Goal: Information Seeking & Learning: Check status

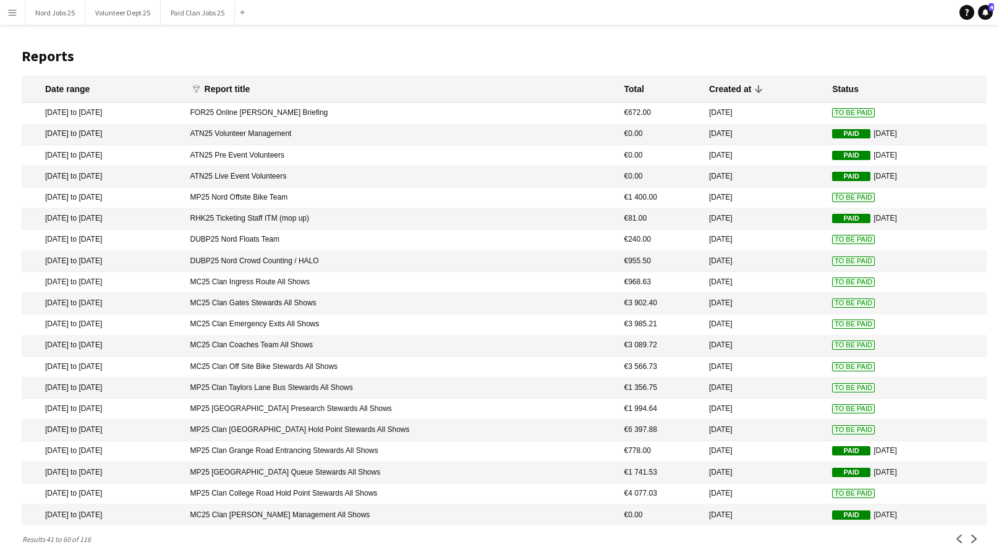
scroll to position [33, 0]
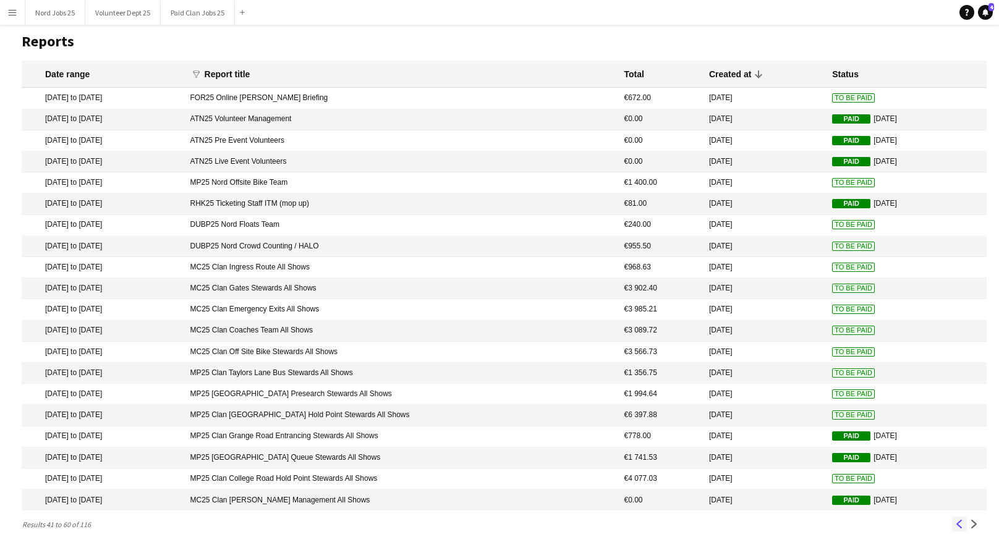
click at [961, 521] on app-icon "Previous" at bounding box center [959, 524] width 9 height 9
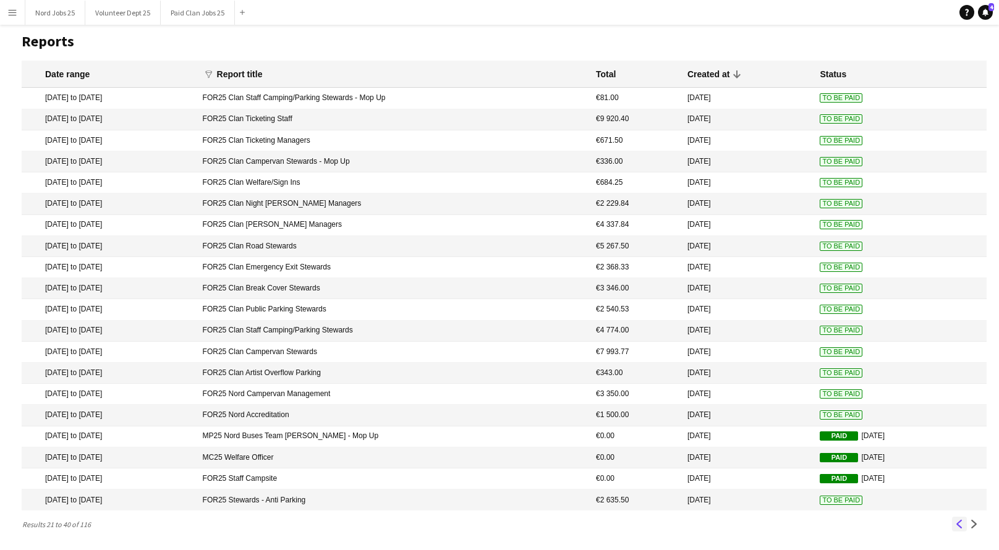
click at [954, 523] on button "Previous" at bounding box center [959, 524] width 15 height 15
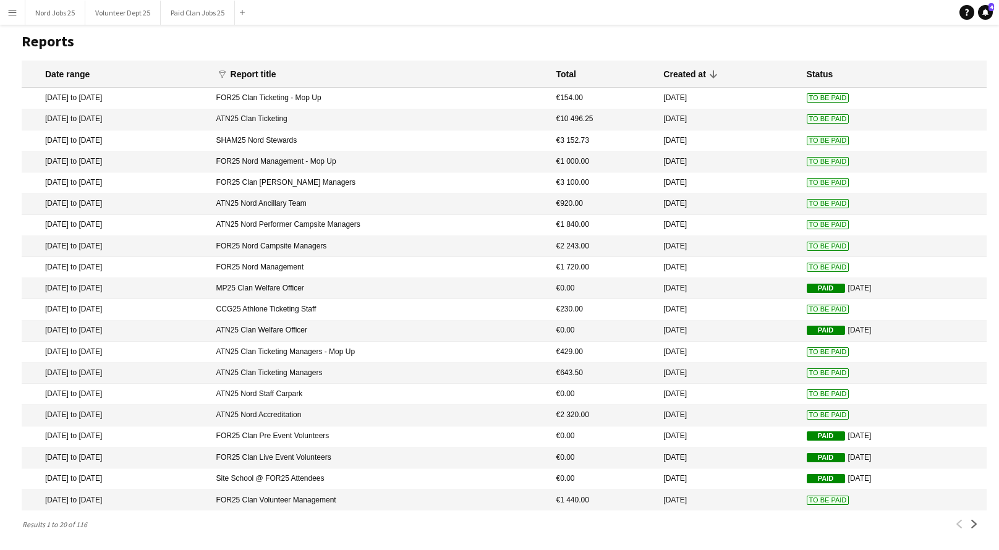
scroll to position [0, 0]
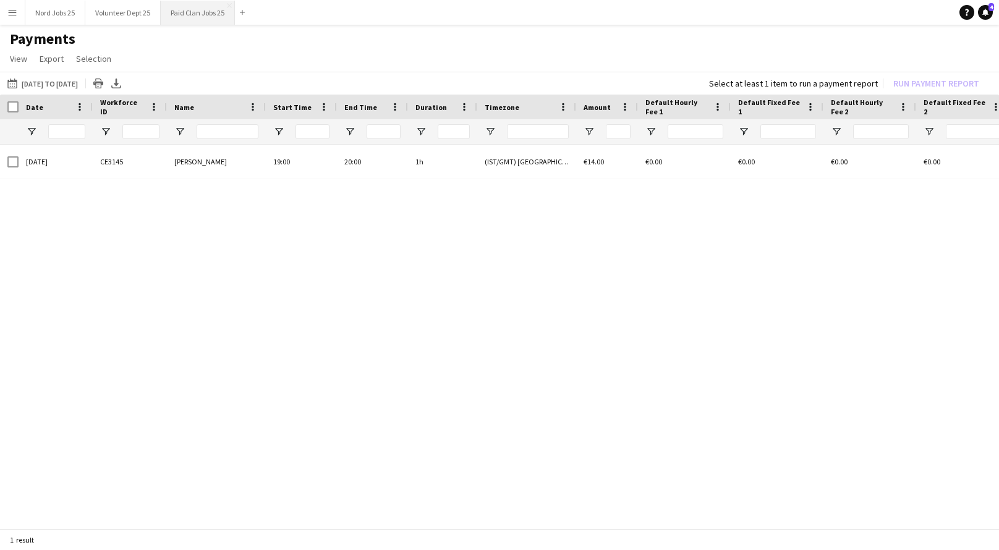
click at [208, 6] on button "Paid Clan Jobs 25 Close" at bounding box center [198, 13] width 74 height 24
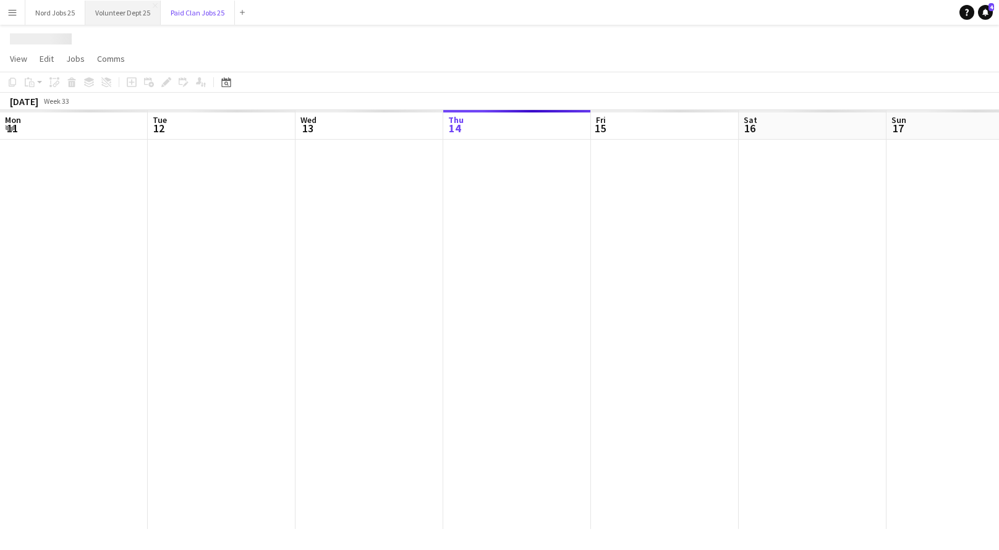
scroll to position [0, 296]
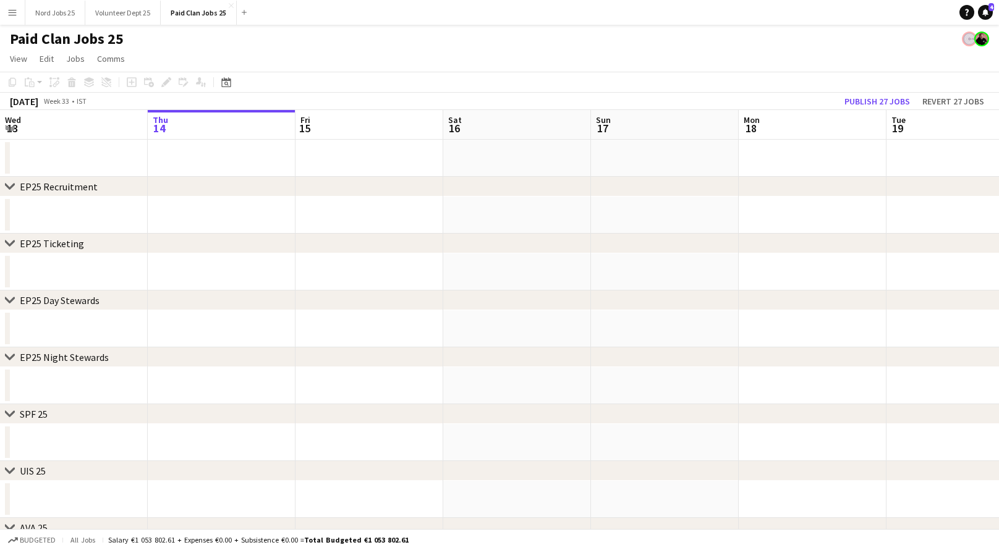
click at [8, 14] on app-icon "Menu" at bounding box center [12, 12] width 10 height 10
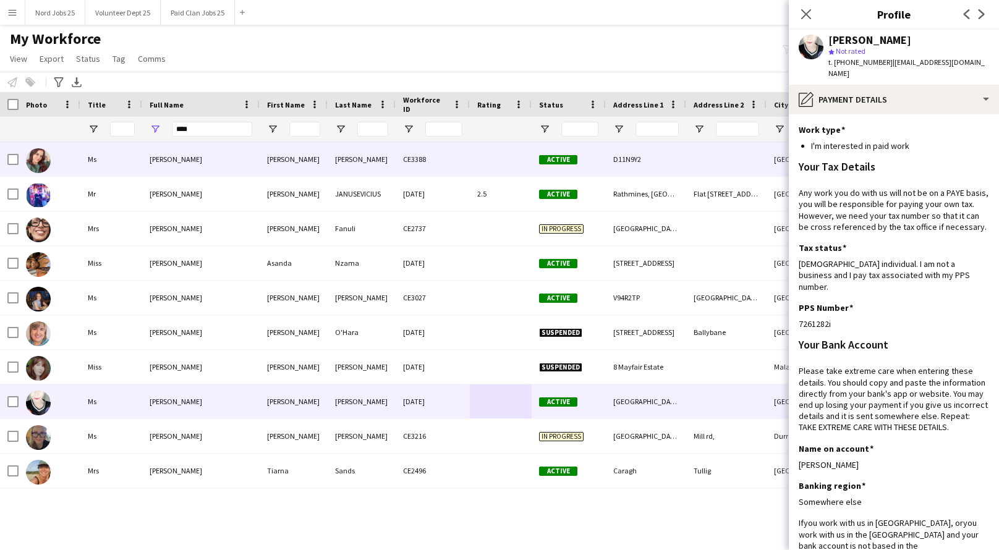
scroll to position [144, 0]
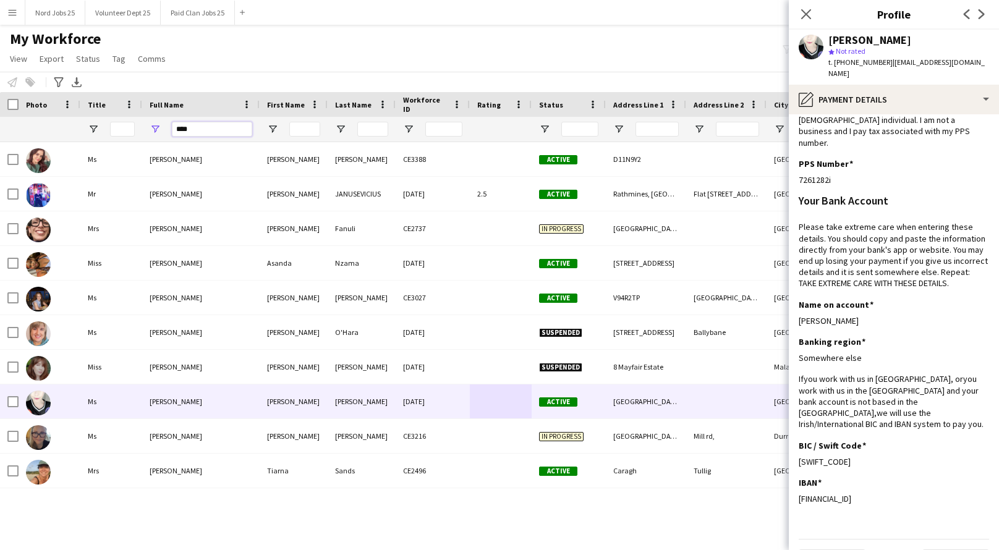
click at [213, 132] on input "****" at bounding box center [212, 129] width 80 height 15
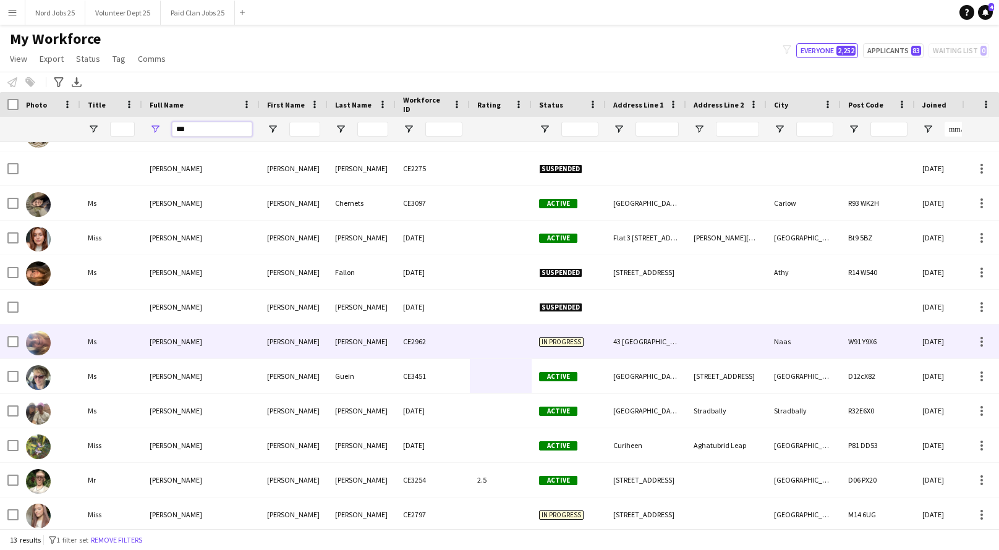
scroll to position [26, 0]
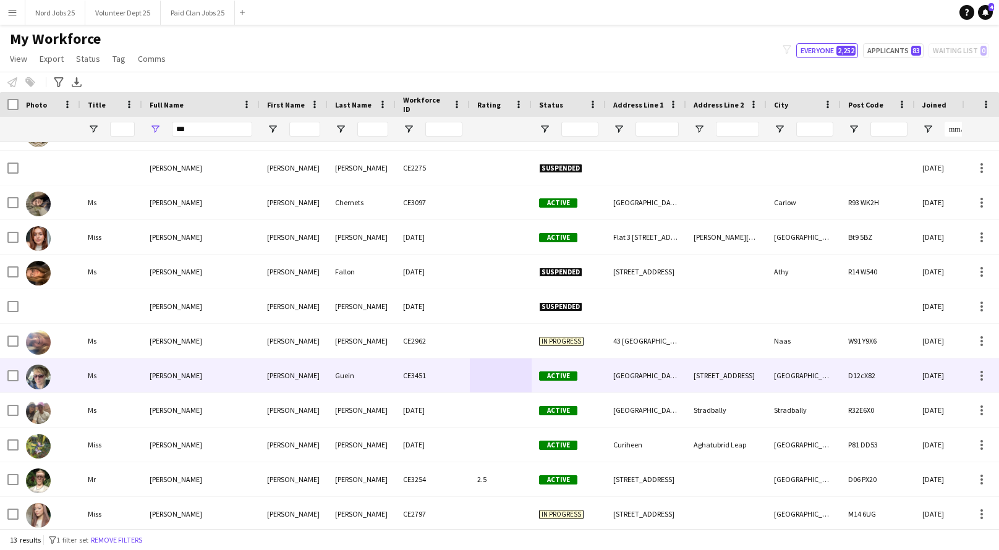
click at [200, 372] on div "[PERSON_NAME]" at bounding box center [200, 376] width 117 height 34
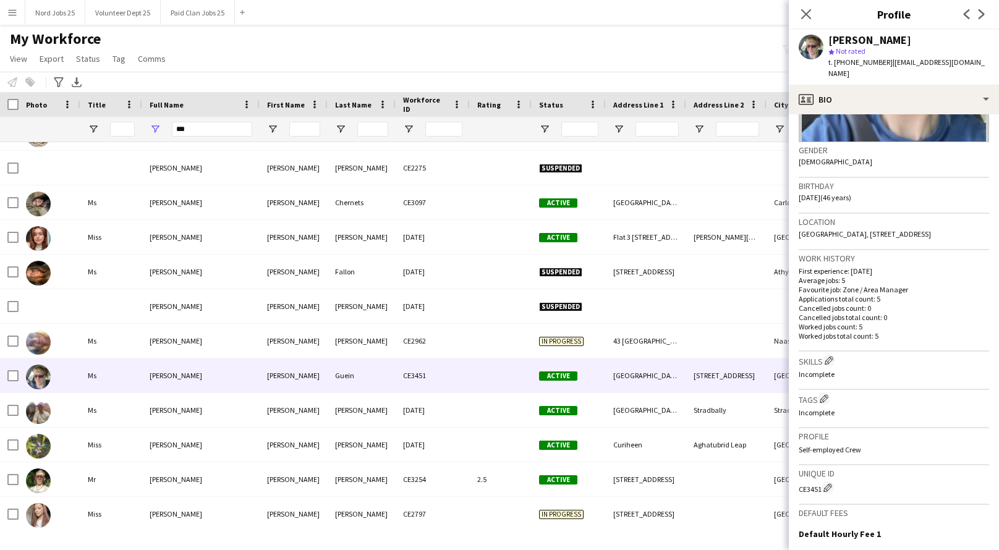
scroll to position [0, 0]
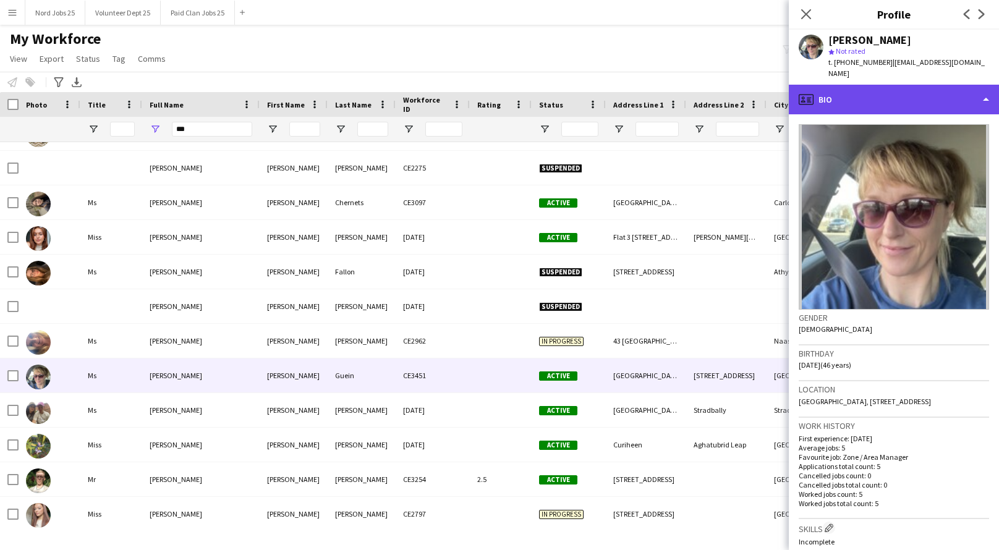
click at [866, 90] on div "profile Bio" at bounding box center [894, 100] width 210 height 30
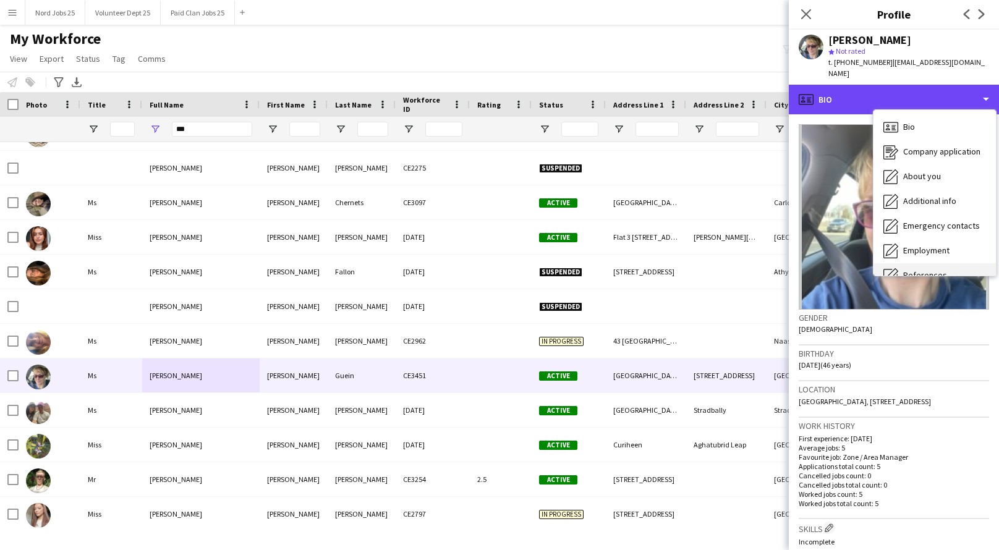
scroll to position [116, 0]
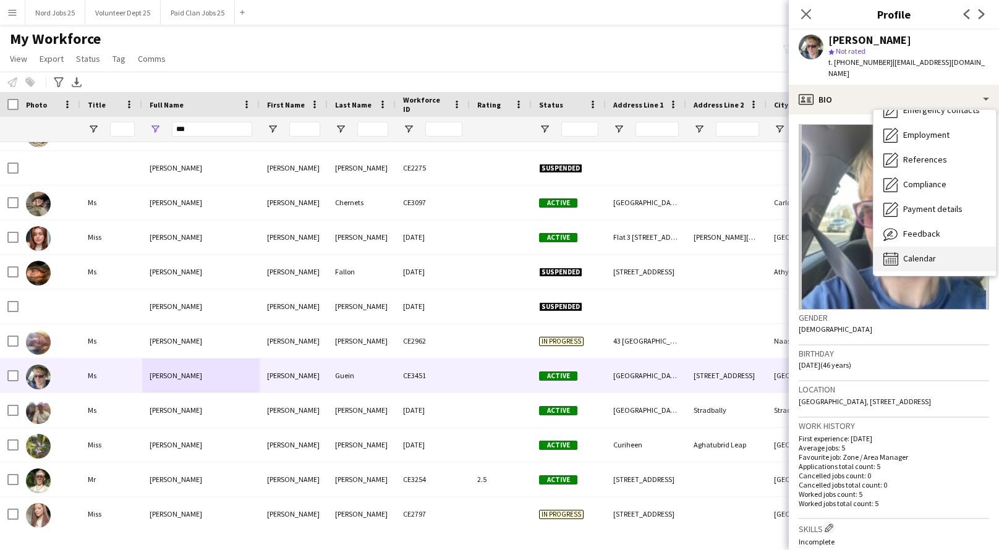
click at [928, 253] on span "Calendar" at bounding box center [920, 258] width 33 height 11
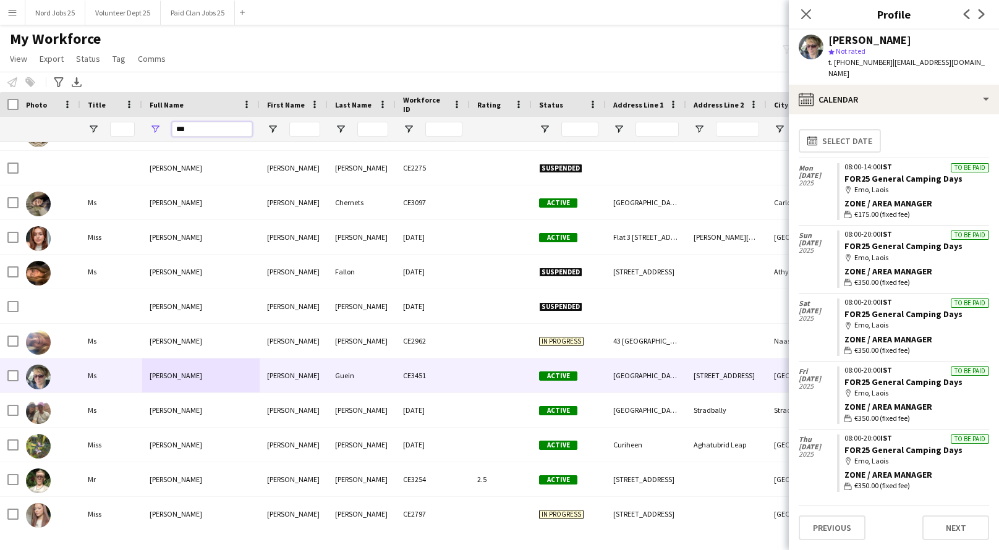
click at [193, 132] on input "***" at bounding box center [212, 129] width 80 height 15
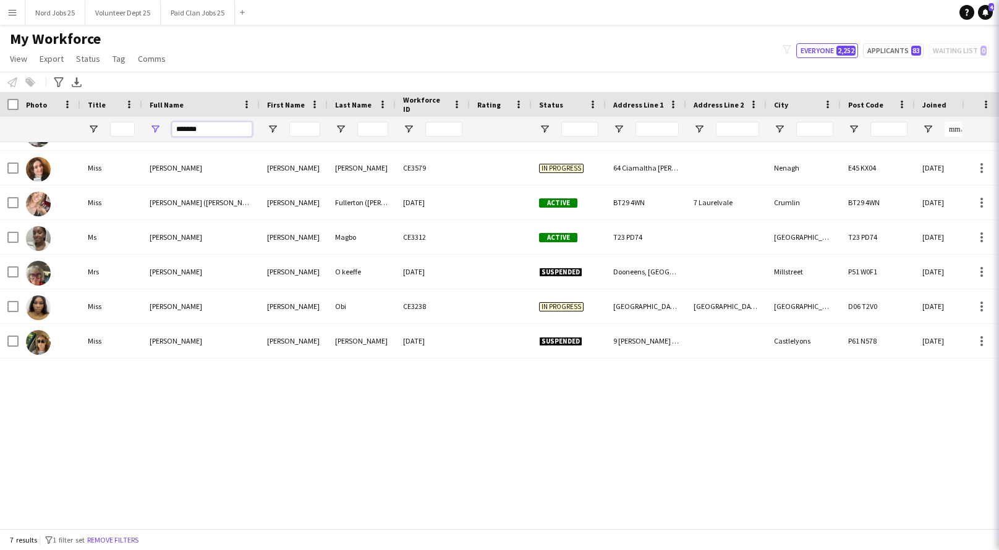
scroll to position [0, 0]
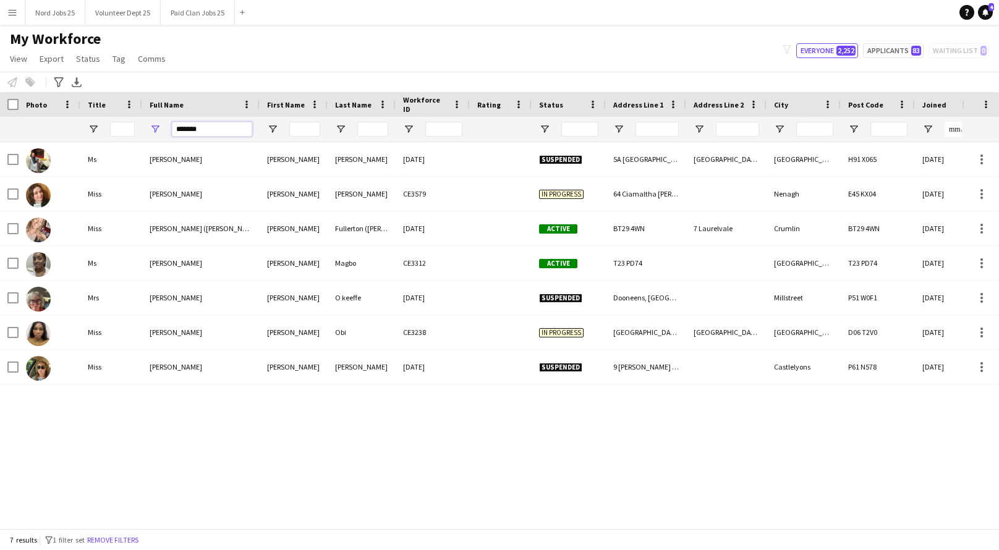
type input "*******"
click at [236, 469] on div "Ms [PERSON_NAME] [PERSON_NAME] [DATE] Suspended 5A [GEOGRAPHIC_DATA] [GEOGRAPHI…" at bounding box center [481, 335] width 962 height 387
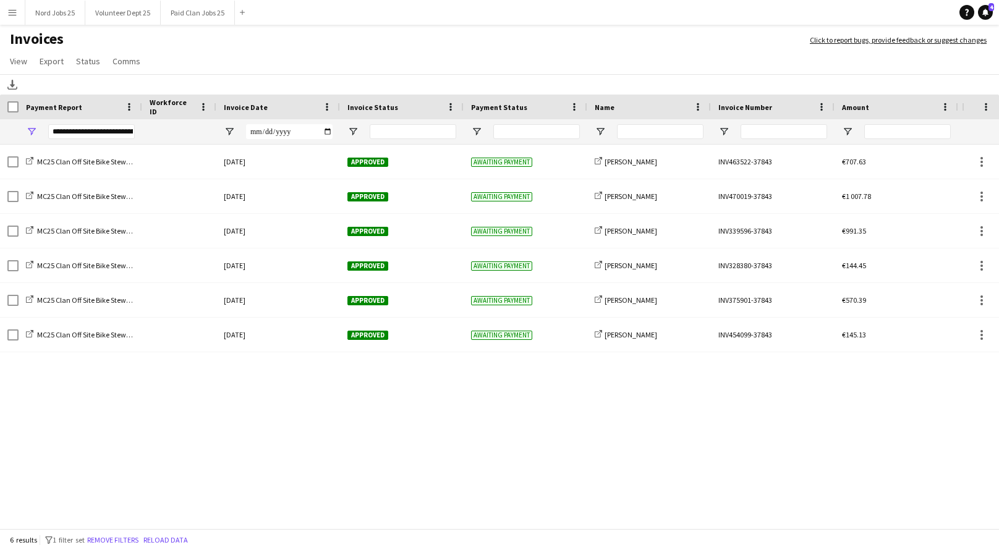
click at [59, 127] on div "**********" at bounding box center [91, 131] width 87 height 15
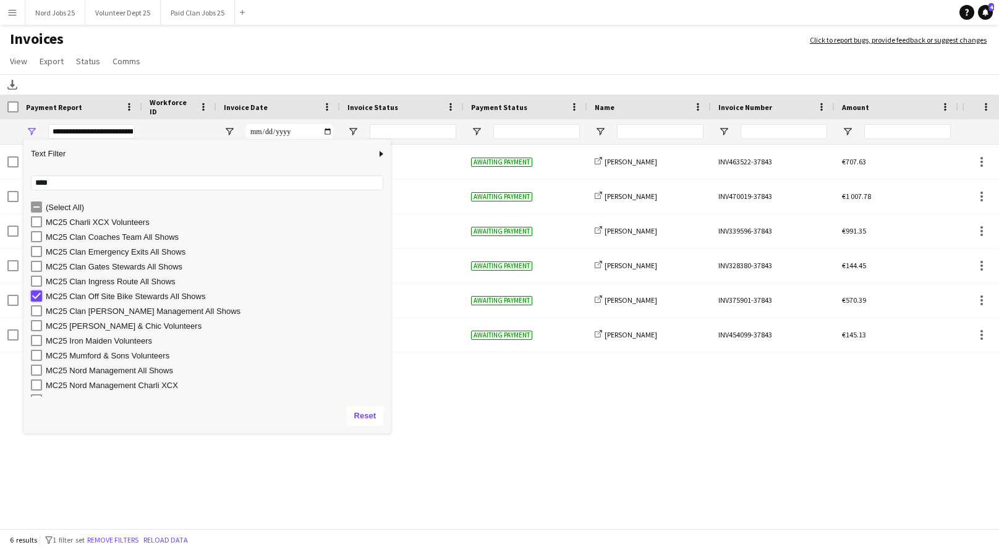
type input "***"
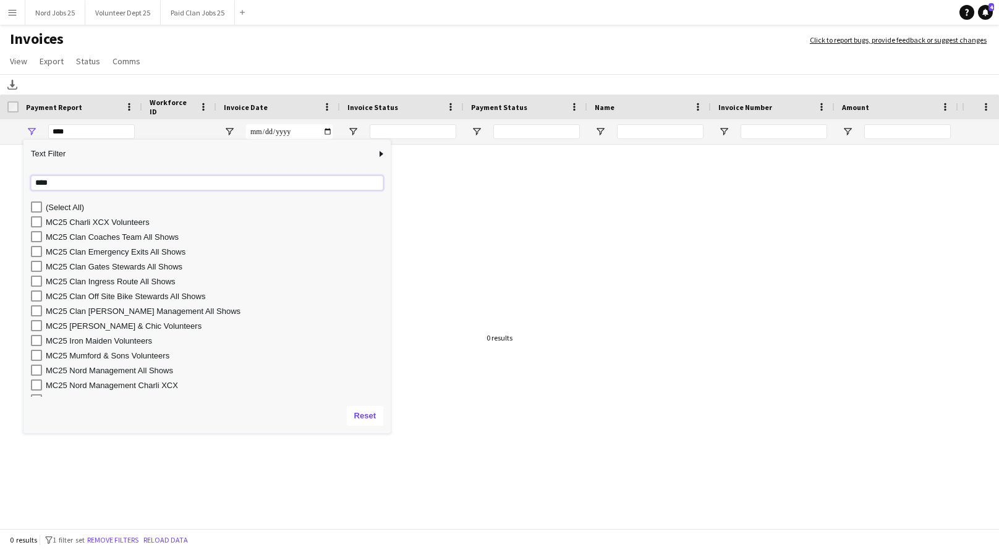
click at [62, 186] on input "****" at bounding box center [207, 183] width 352 height 15
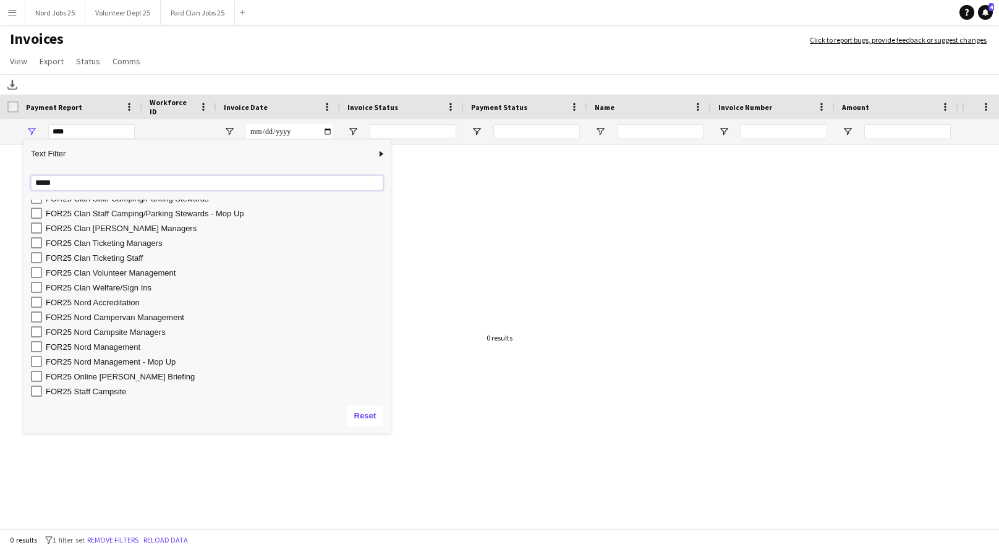
scroll to position [173, 0]
type input "*****"
click at [113, 334] on div "FOR25 Nord Campsite Managers" at bounding box center [216, 331] width 341 height 9
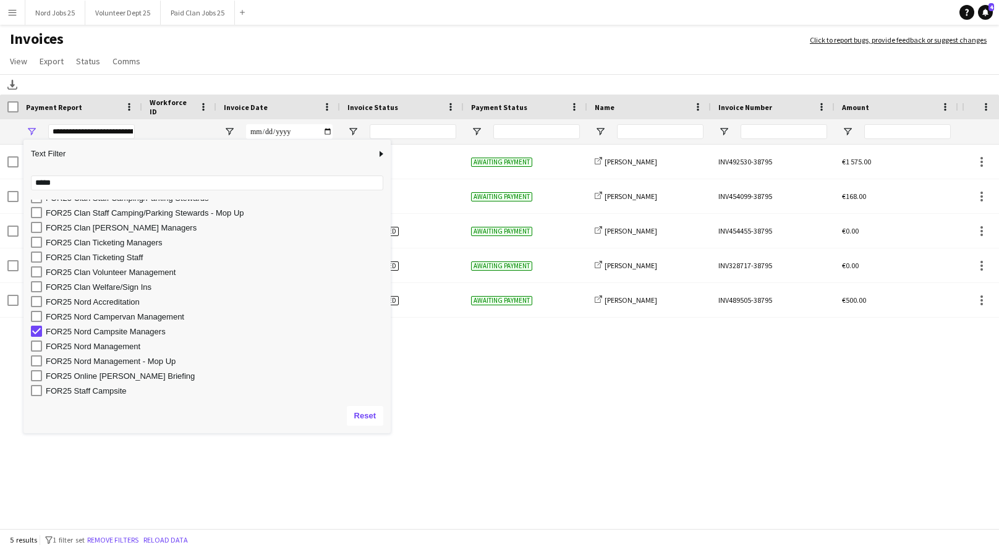
click at [508, 343] on div "FOR25 Nord Campsite Managers 11-August-2025 Approved Awaiting payment share-ext…" at bounding box center [481, 338] width 962 height 387
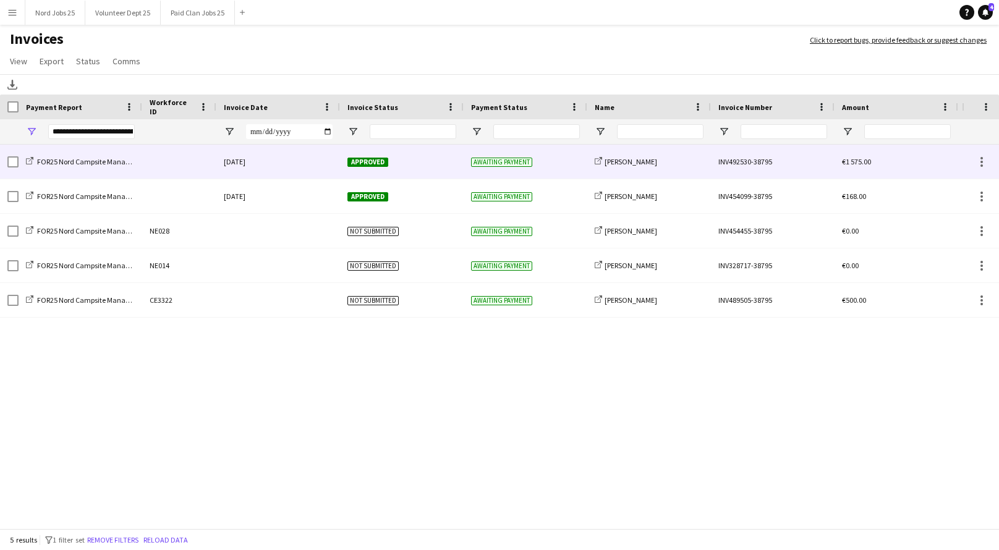
click at [262, 168] on div "11-August-2025" at bounding box center [278, 162] width 124 height 34
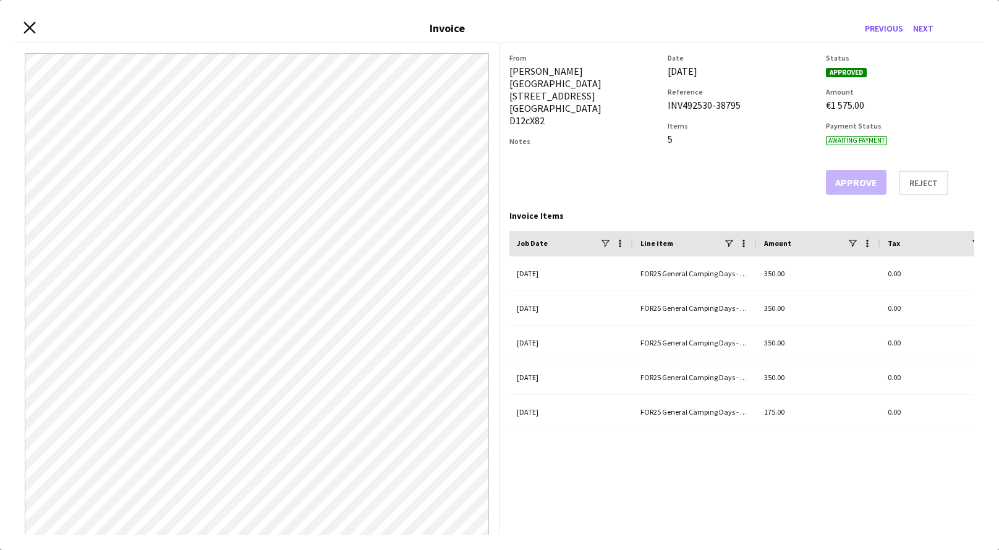
click at [33, 28] on icon "Close invoice dialog" at bounding box center [29, 28] width 12 height 12
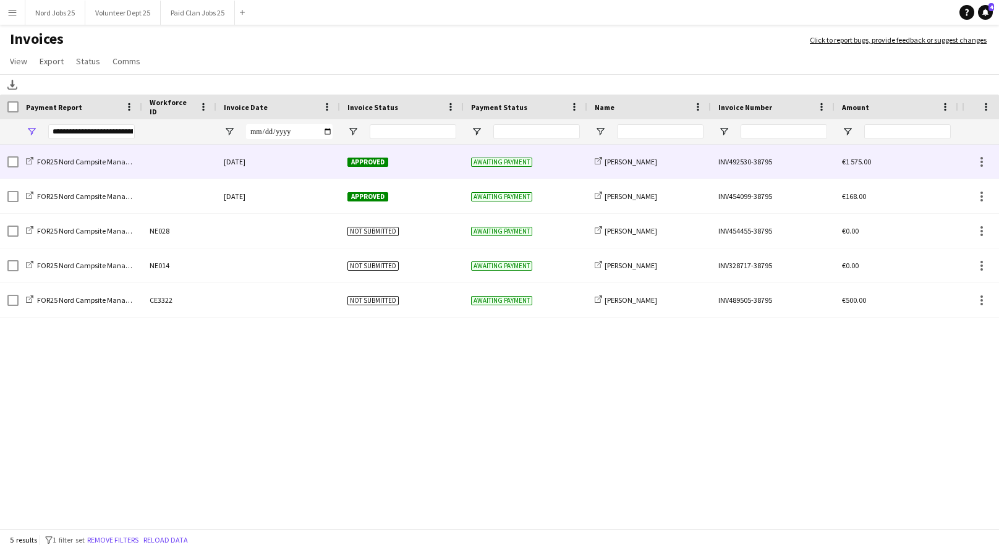
click at [314, 179] on div "11-August-2025" at bounding box center [278, 196] width 124 height 34
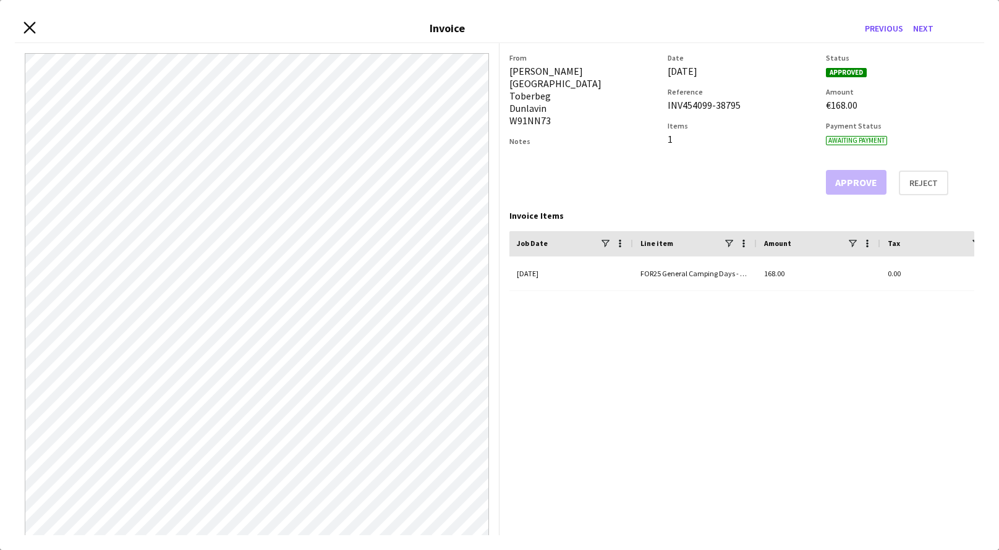
click at [25, 31] on icon at bounding box center [29, 28] width 12 height 12
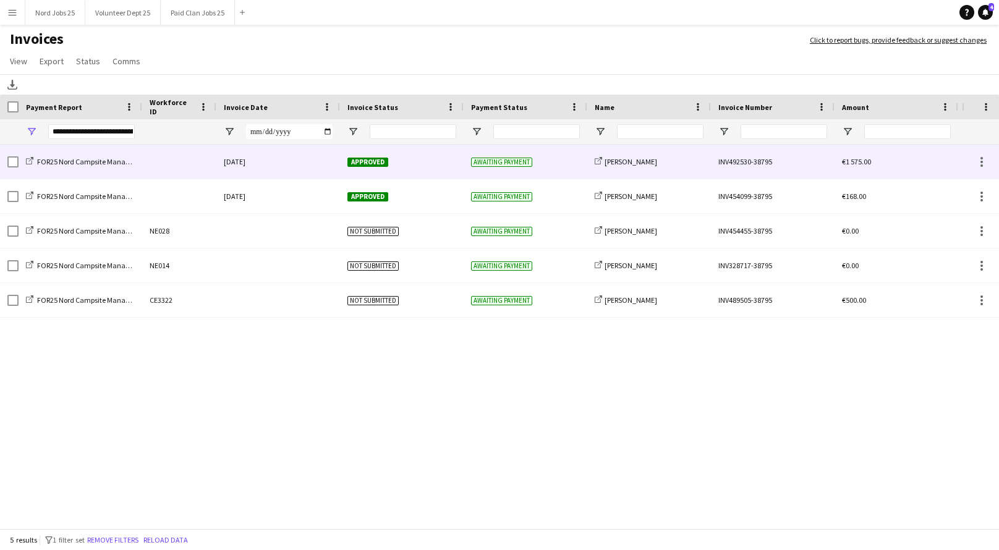
click at [279, 165] on div "11-August-2025" at bounding box center [278, 162] width 124 height 34
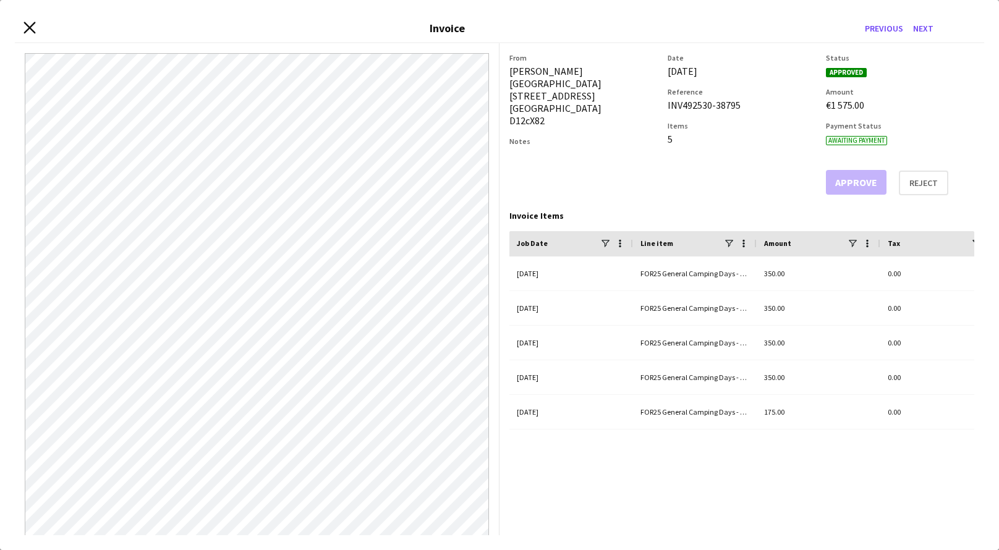
click at [29, 24] on icon "Close invoice dialog" at bounding box center [29, 28] width 12 height 12
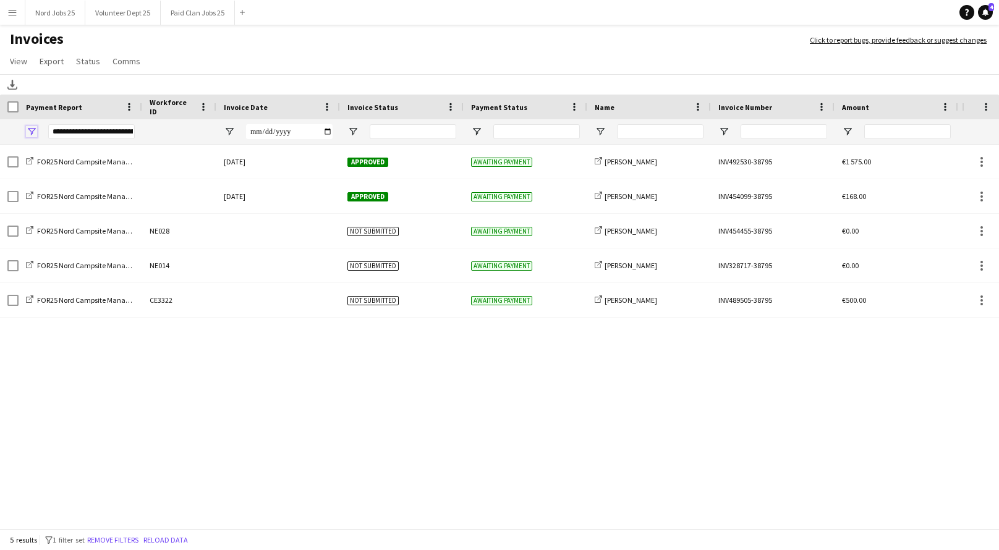
click at [31, 129] on span "Open Filter Menu" at bounding box center [31, 131] width 11 height 11
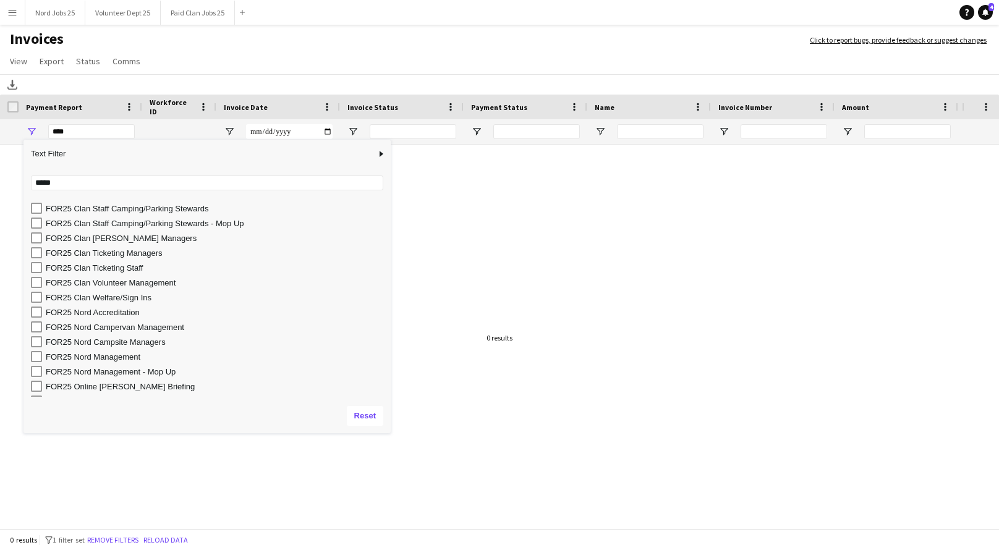
scroll to position [164, 0]
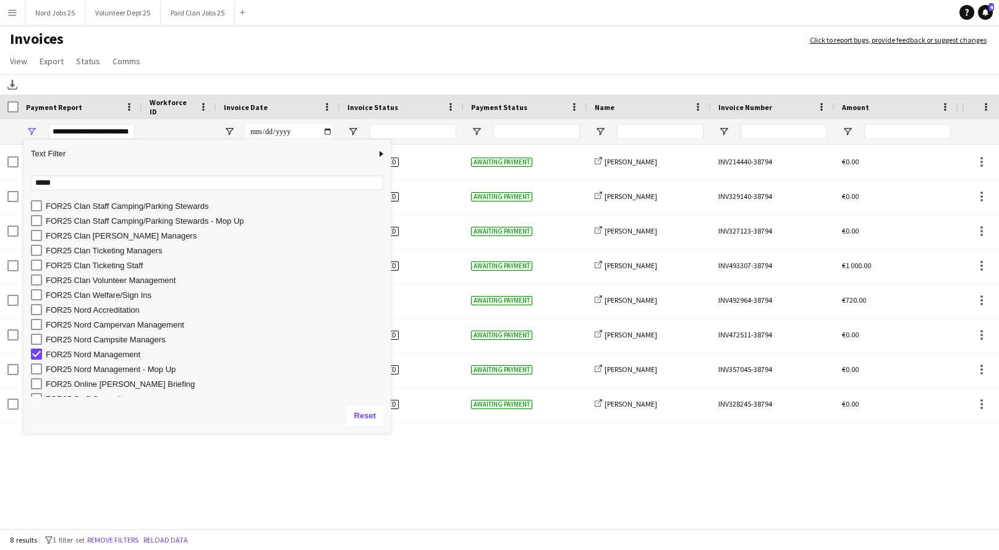
click at [479, 54] on app-page-menu "View Customise view Customise filters Reset Filters Reset View Reset All Export…" at bounding box center [499, 62] width 999 height 23
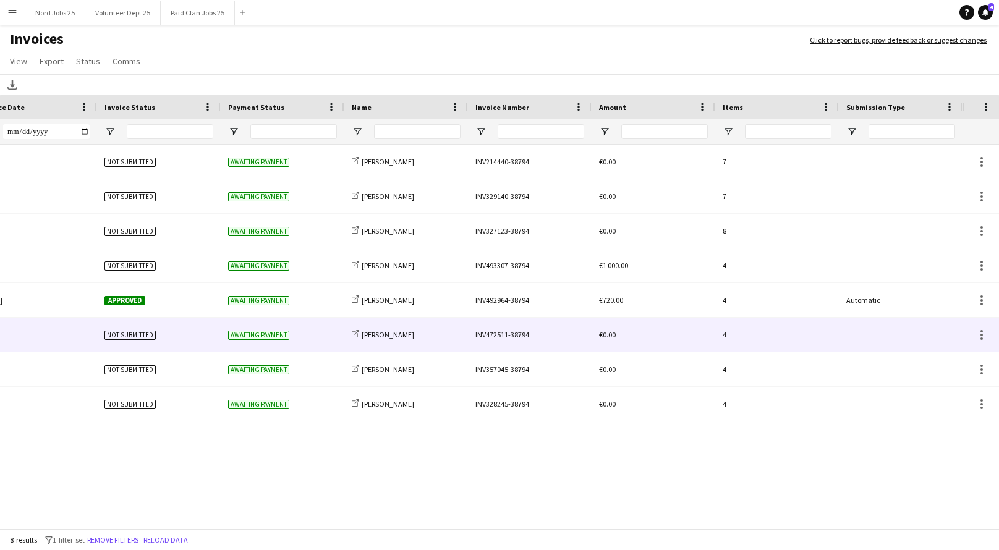
scroll to position [0, 0]
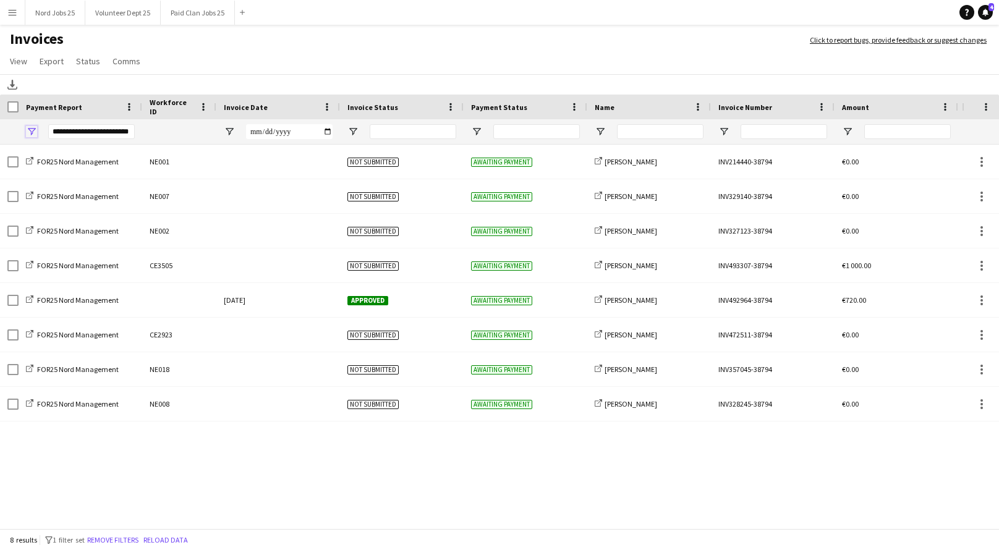
click at [36, 131] on span "Open Filter Menu" at bounding box center [31, 131] width 11 height 11
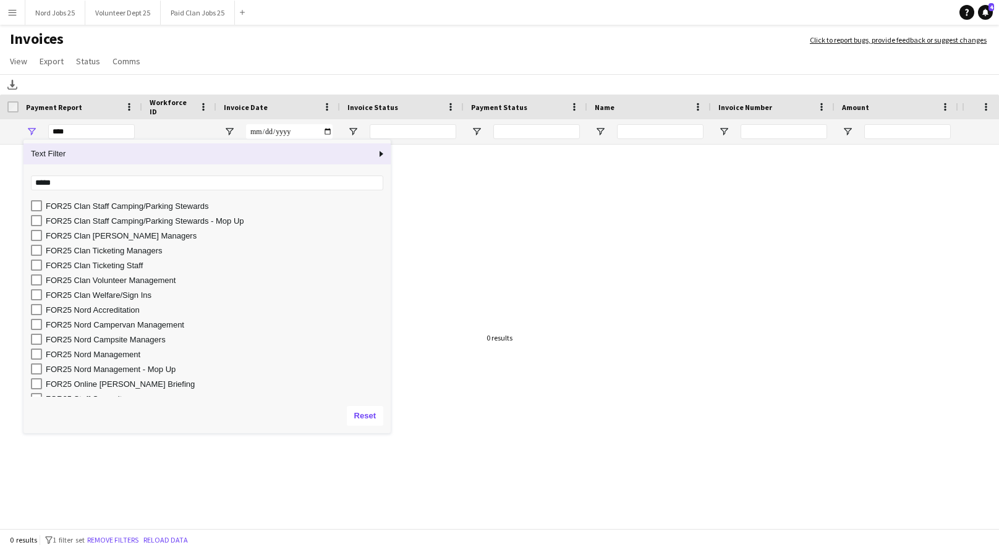
scroll to position [203, 0]
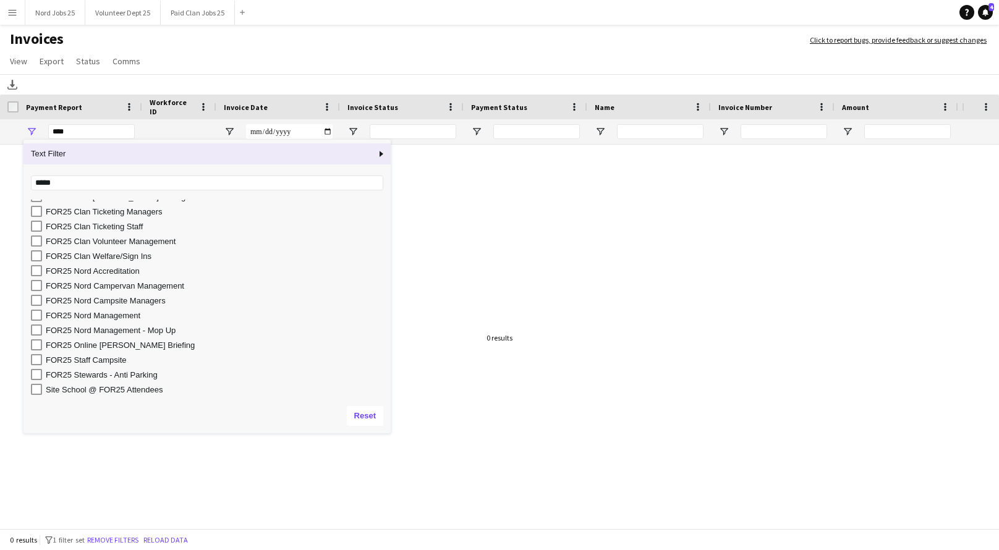
click at [130, 328] on div "FOR25 Nord Management - Mop Up" at bounding box center [216, 330] width 341 height 9
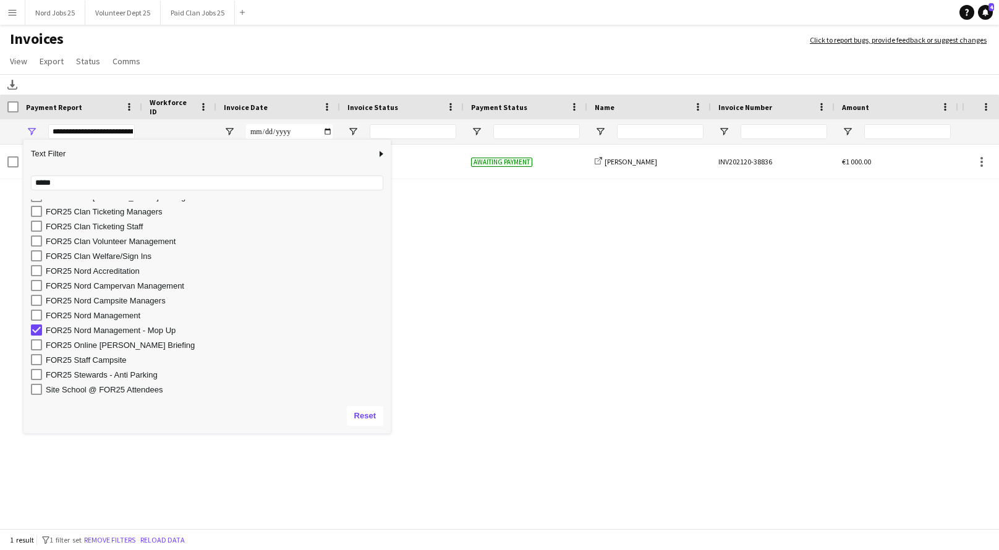
click at [98, 331] on div "FOR25 Nord Management - Mop Up" at bounding box center [216, 330] width 341 height 9
click at [100, 312] on div "FOR25 Nord Management" at bounding box center [216, 315] width 341 height 9
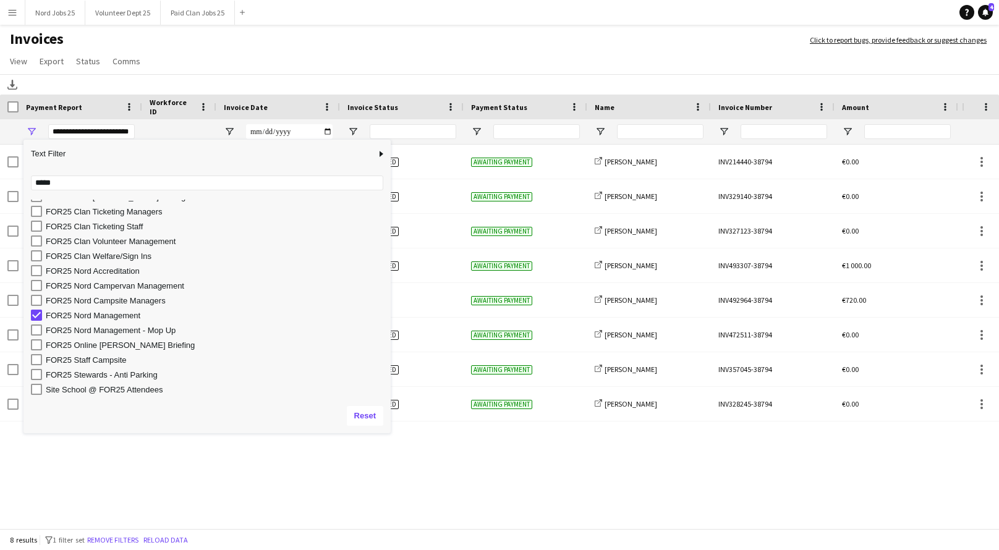
click at [111, 316] on div "FOR25 Nord Management" at bounding box center [216, 315] width 341 height 9
type input "***"
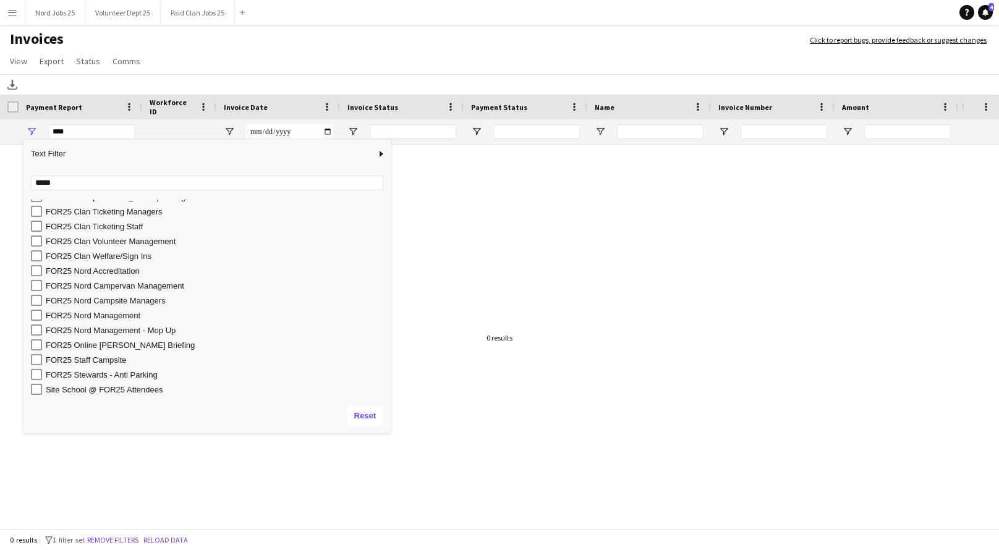
click at [274, 474] on div at bounding box center [481, 338] width 962 height 387
